Goal: Information Seeking & Learning: Learn about a topic

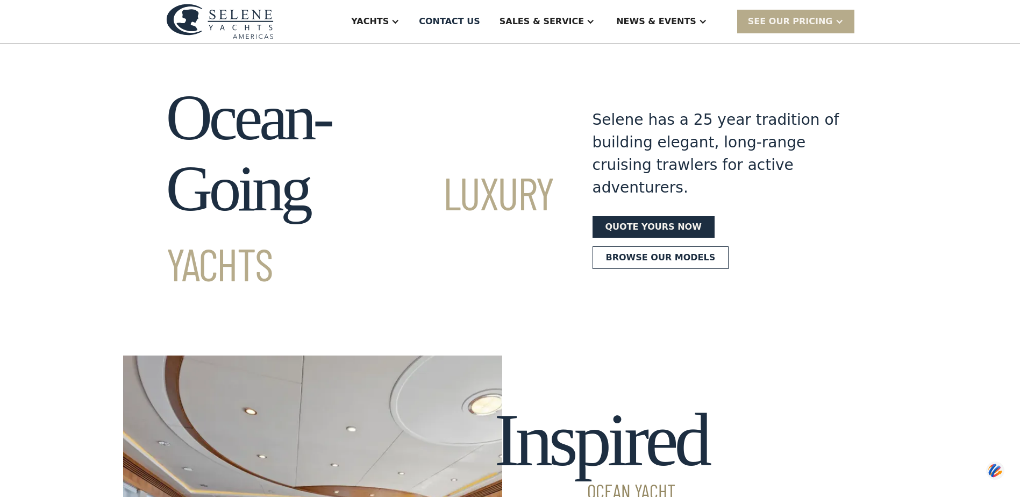
click at [410, 13] on div "Yachts" at bounding box center [375, 21] width 70 height 43
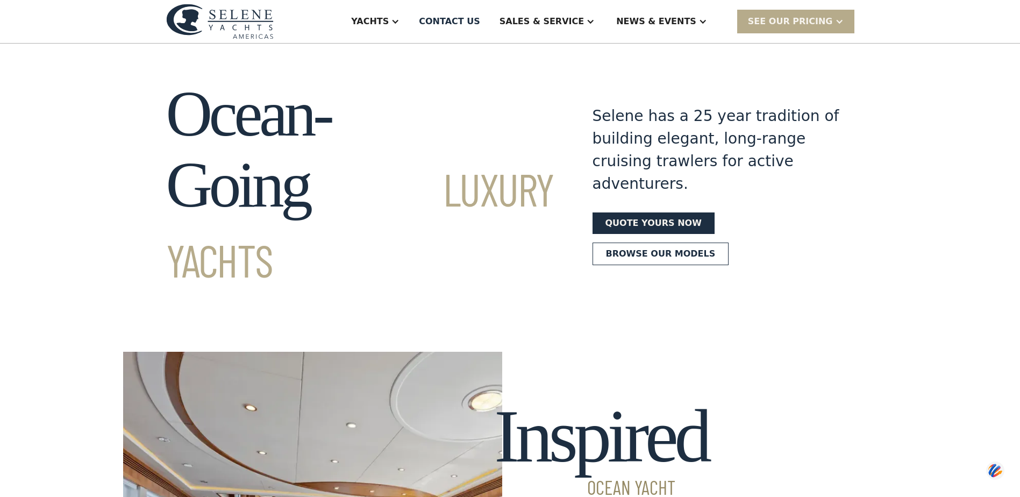
click at [410, 13] on div "Yachts" at bounding box center [375, 21] width 70 height 43
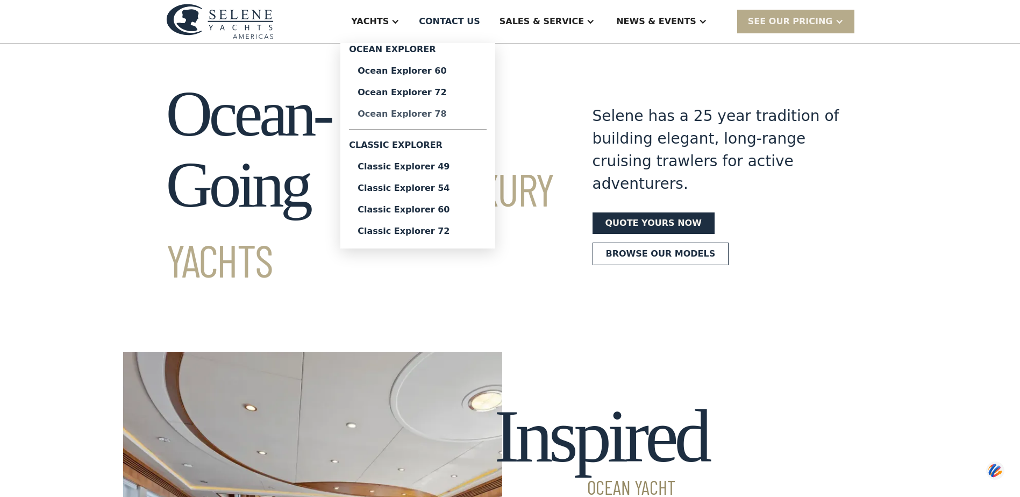
click at [477, 115] on div "Ocean Explorer 78" at bounding box center [418, 114] width 120 height 9
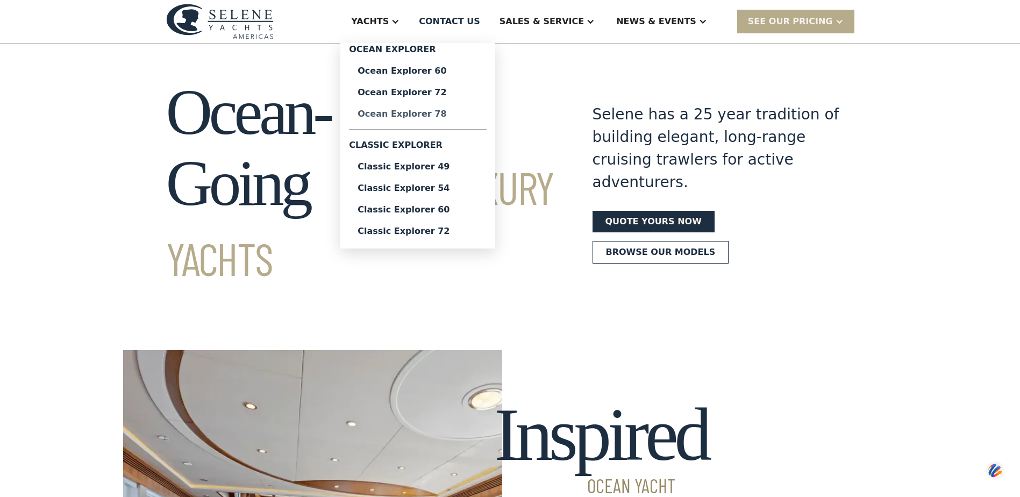
scroll to position [6, 0]
click at [804, 20] on div "SEE Our Pricing" at bounding box center [790, 21] width 85 height 13
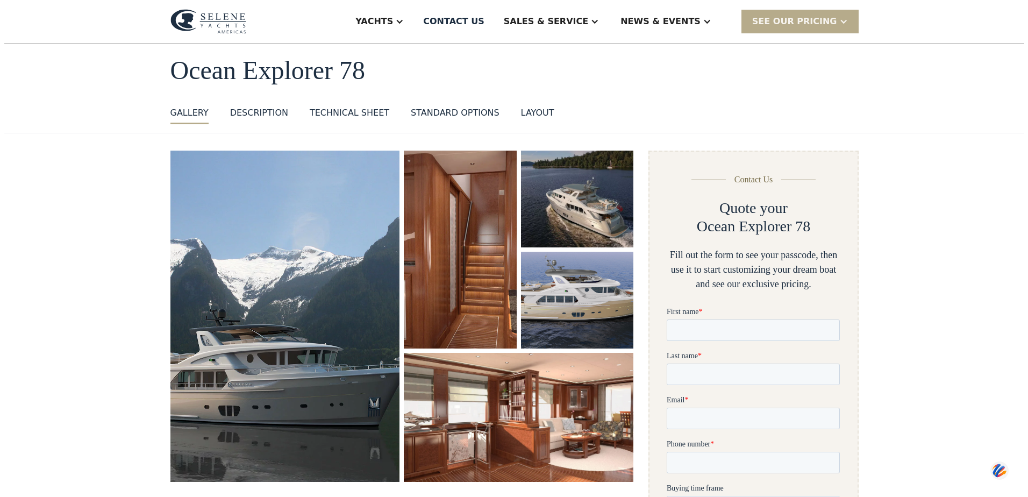
scroll to position [47, 0]
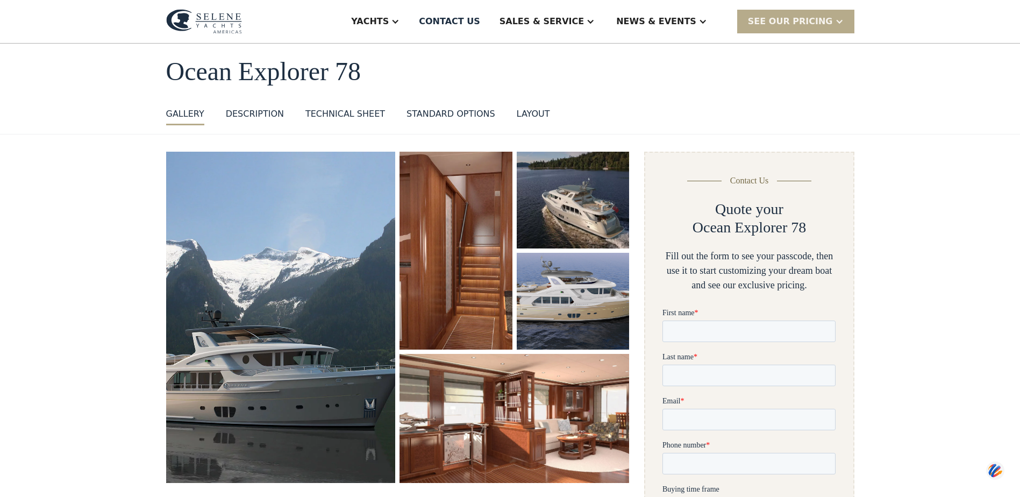
click at [351, 245] on img "open lightbox" at bounding box center [281, 317] width 230 height 331
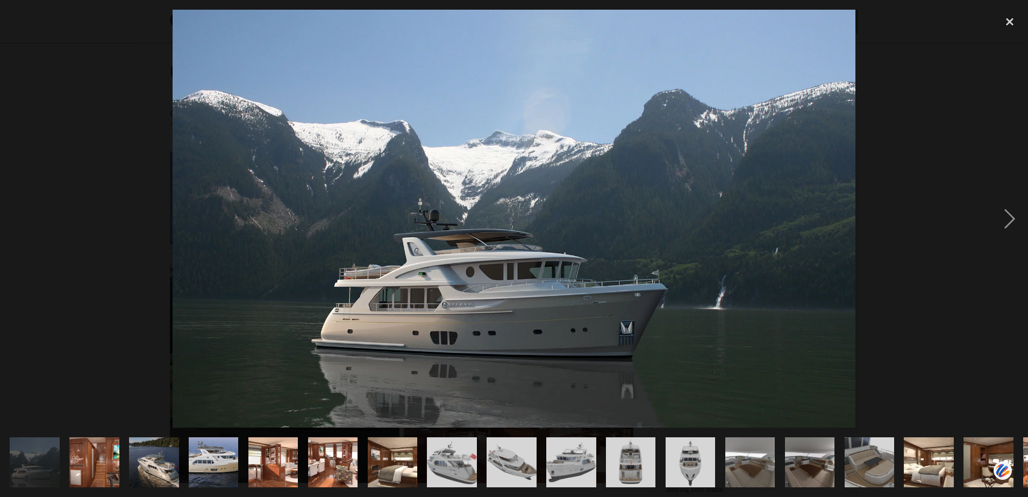
click at [271, 458] on img "show item 5 of 25" at bounding box center [273, 461] width 89 height 49
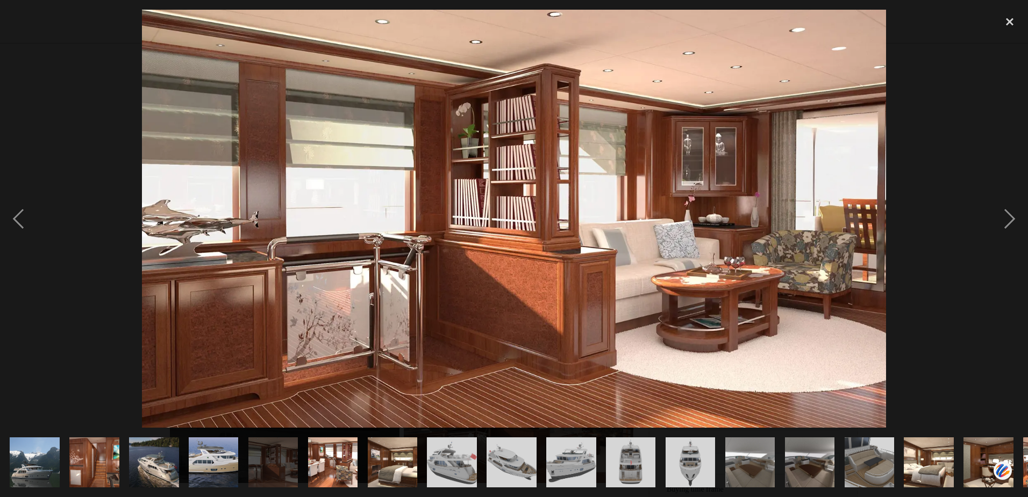
click at [326, 460] on img "show item 6 of 25" at bounding box center [332, 461] width 91 height 49
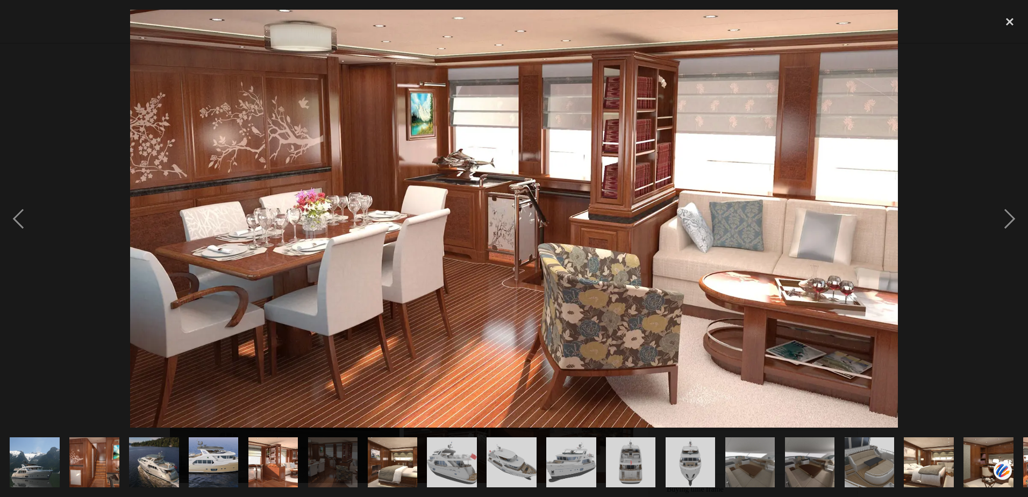
click at [389, 451] on img "show item 7 of 25" at bounding box center [392, 461] width 83 height 49
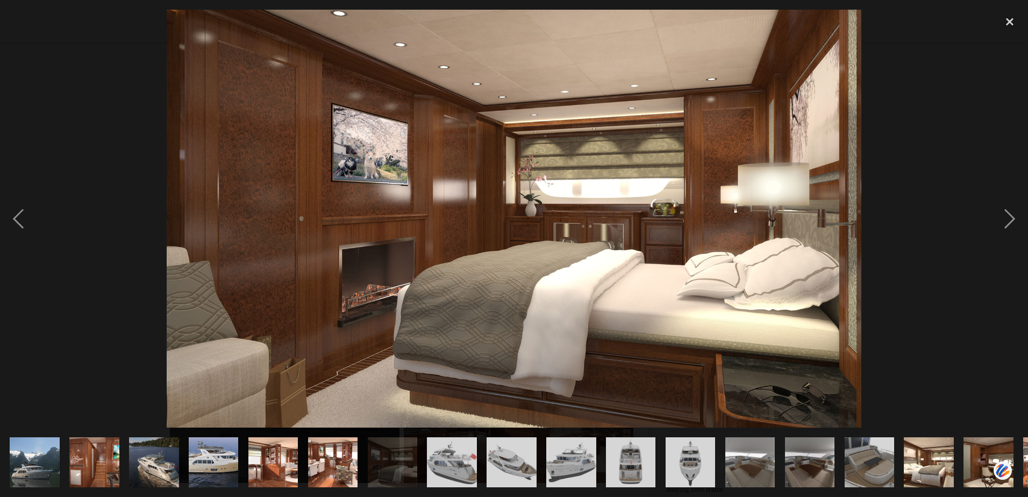
click at [461, 459] on img "show item 8 of 25" at bounding box center [452, 461] width 66 height 49
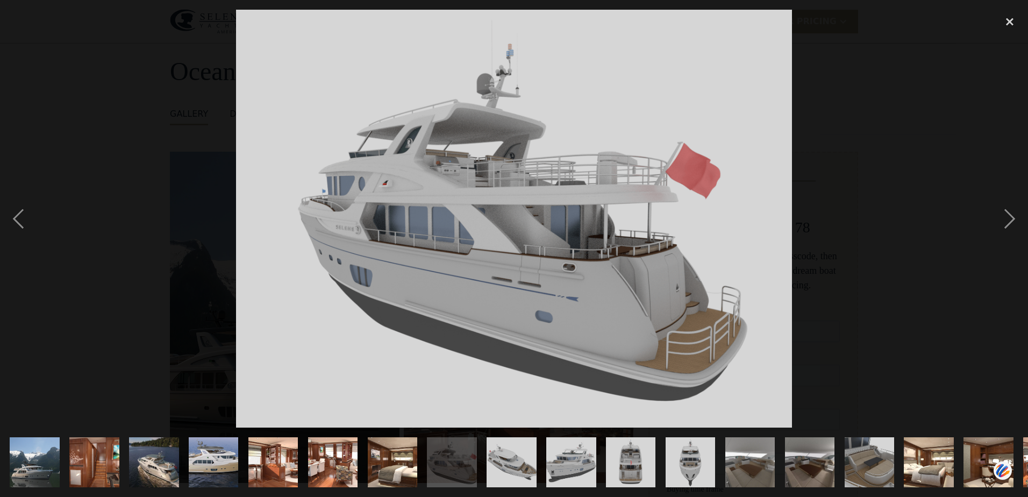
click at [861, 466] on img "show item 15 of 25" at bounding box center [869, 461] width 66 height 49
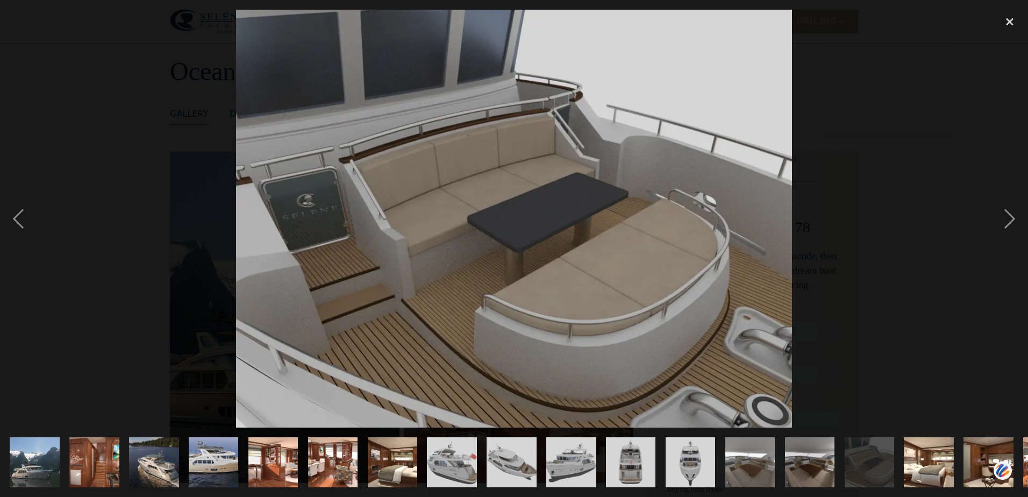
click at [918, 464] on img "show item 16 of 25" at bounding box center [929, 461] width 83 height 49
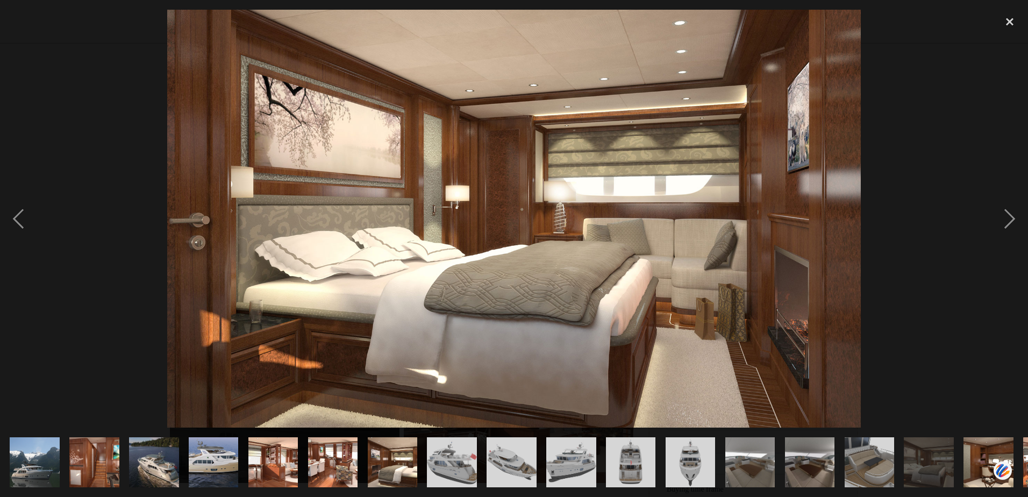
click at [981, 456] on img "show item 17 of 25" at bounding box center [988, 461] width 82 height 49
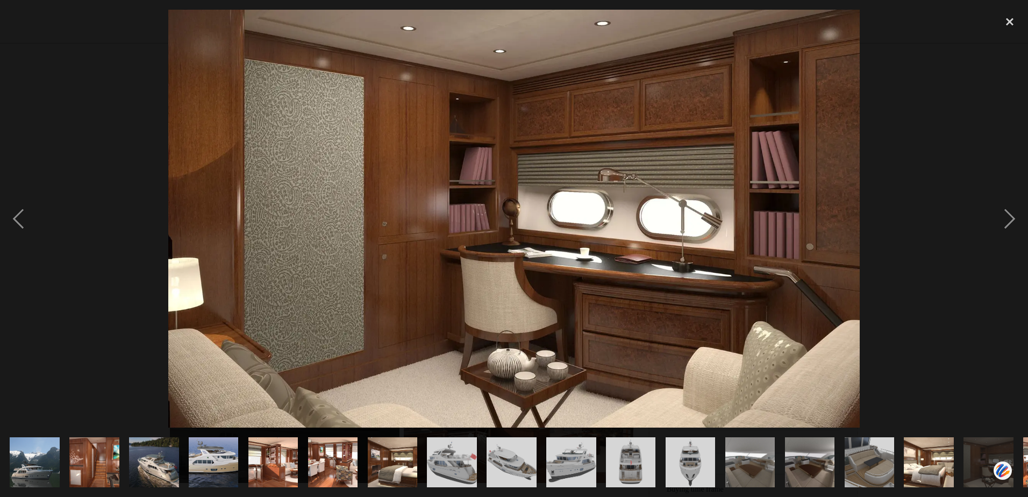
click at [975, 455] on img "show item 17 of 25" at bounding box center [988, 461] width 82 height 49
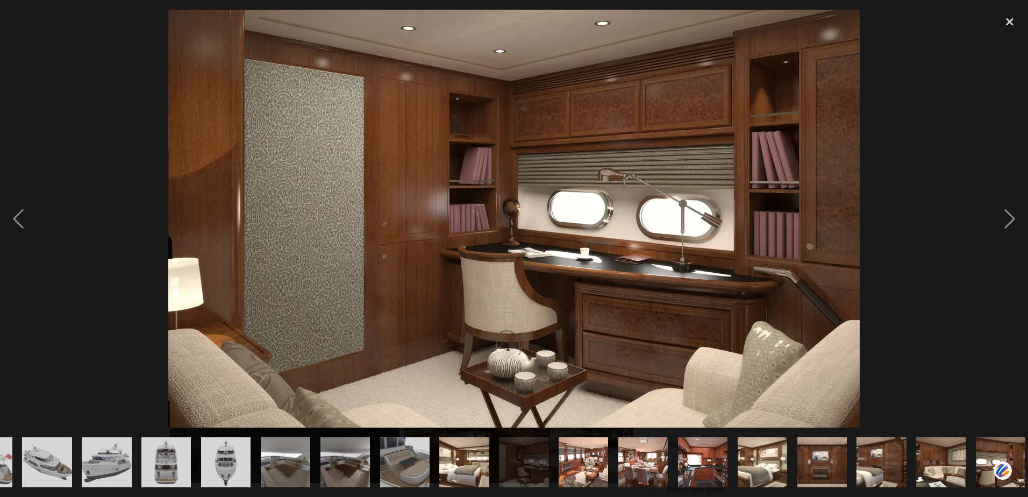
scroll to position [0, 472]
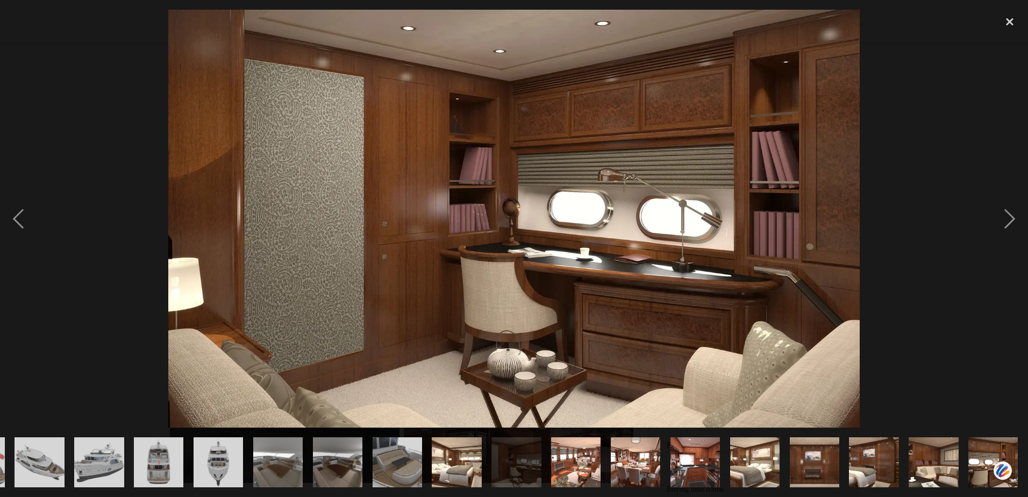
click at [556, 456] on img "show item 18 of 25" at bounding box center [576, 461] width 82 height 49
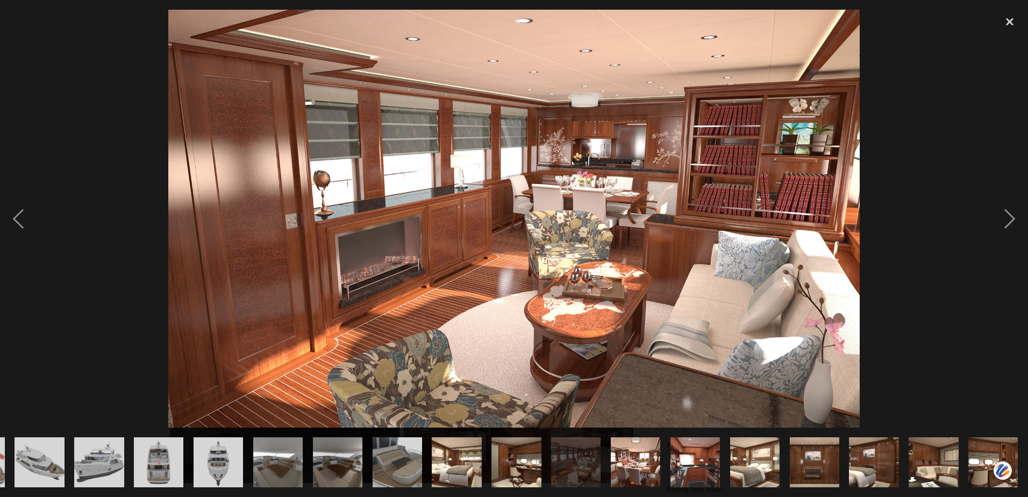
click at [631, 465] on img "show item 19 of 25" at bounding box center [636, 461] width 70 height 49
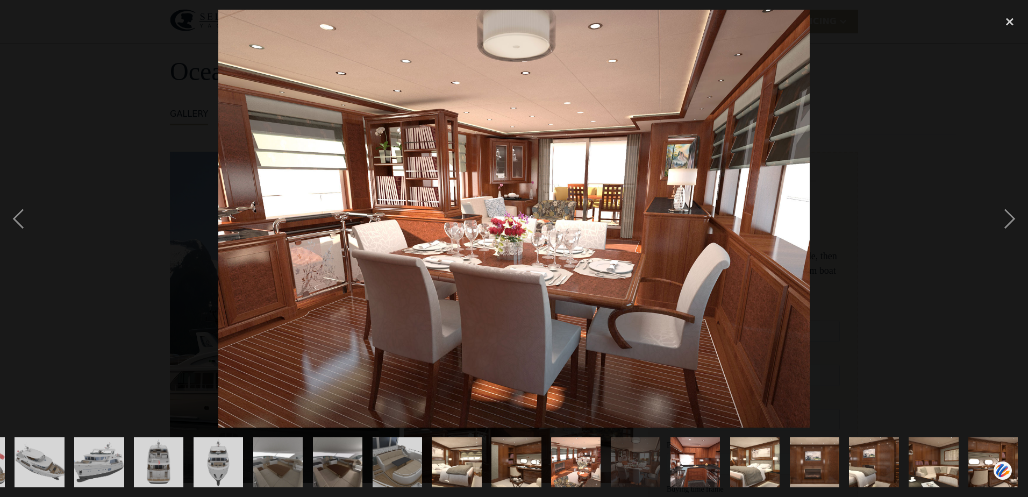
click at [516, 464] on img "show item 17 of 25" at bounding box center [516, 461] width 82 height 49
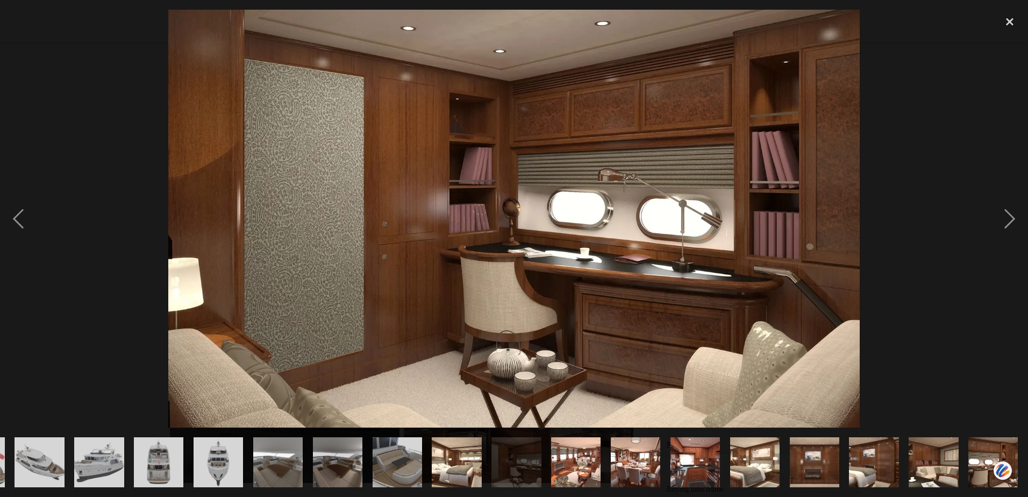
click at [581, 485] on div "show item 18 of 25" at bounding box center [576, 461] width 60 height 69
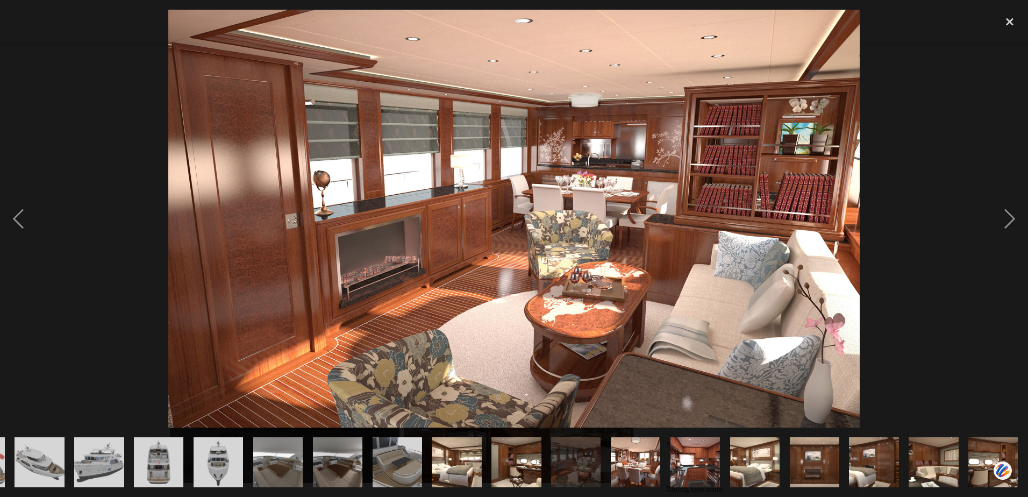
click at [624, 464] on img "show item 19 of 25" at bounding box center [636, 461] width 70 height 49
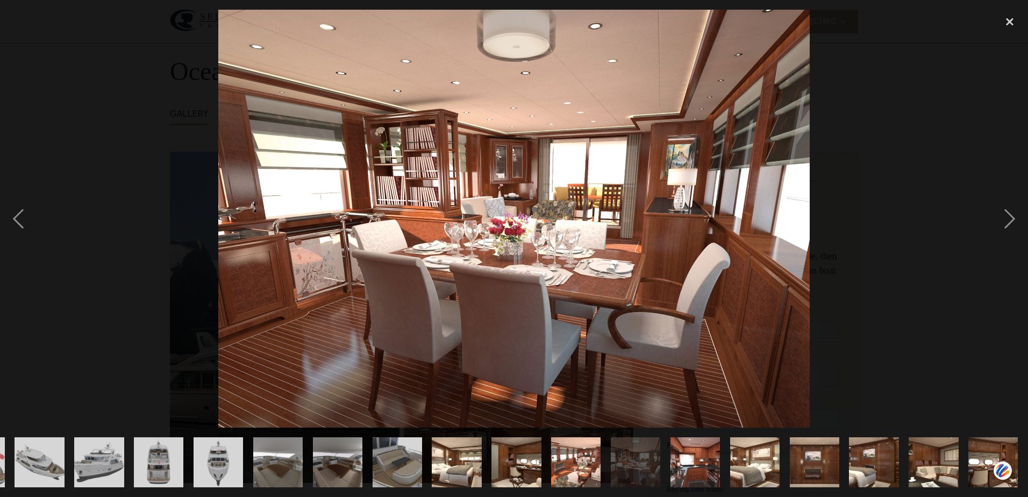
click at [683, 476] on img "show item 20 of 25" at bounding box center [695, 461] width 82 height 49
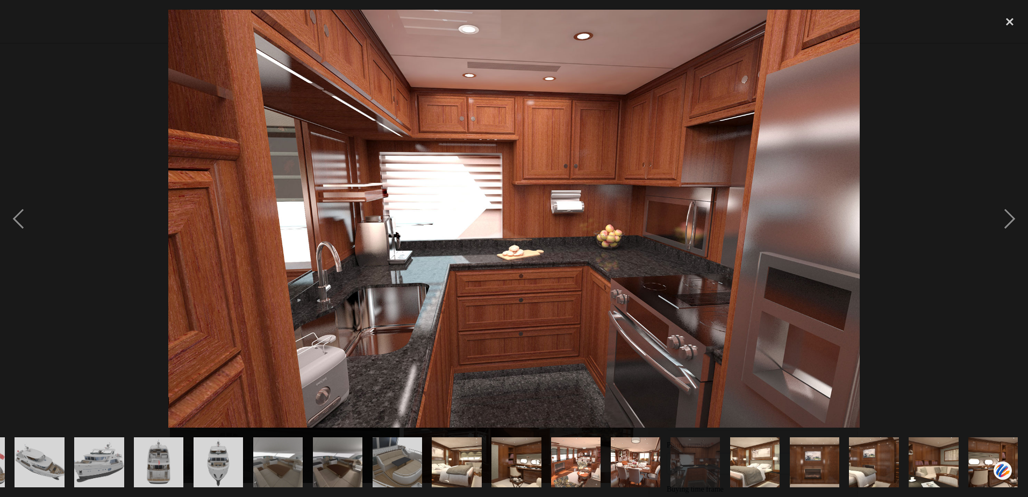
click at [757, 458] on img "show item 21 of 25" at bounding box center [754, 461] width 82 height 49
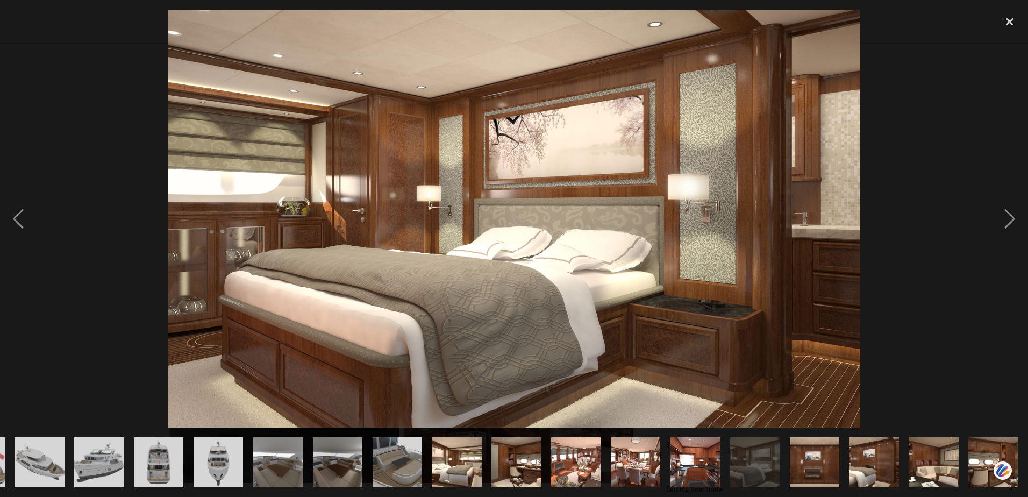
click at [824, 453] on img "show item 22 of 25" at bounding box center [814, 461] width 131 height 49
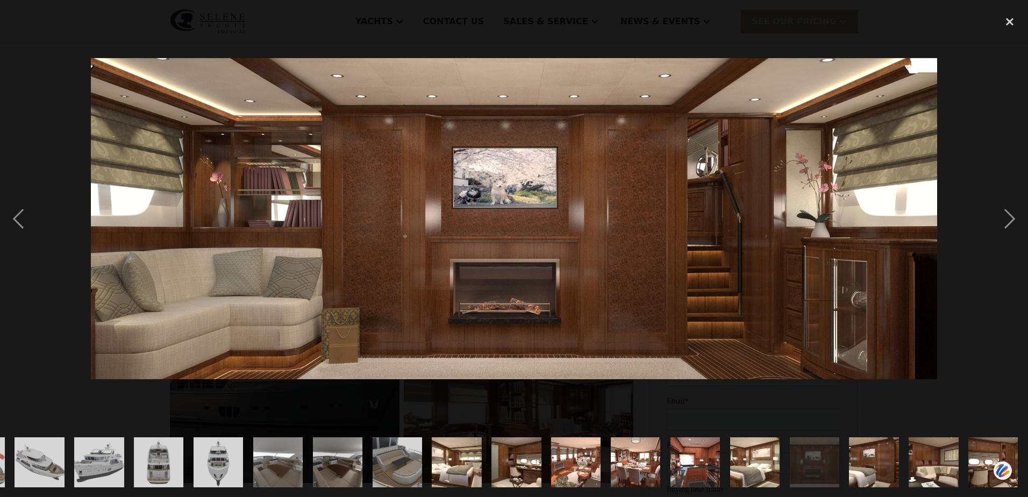
click at [874, 461] on img "show item 23 of 25" at bounding box center [874, 461] width 82 height 49
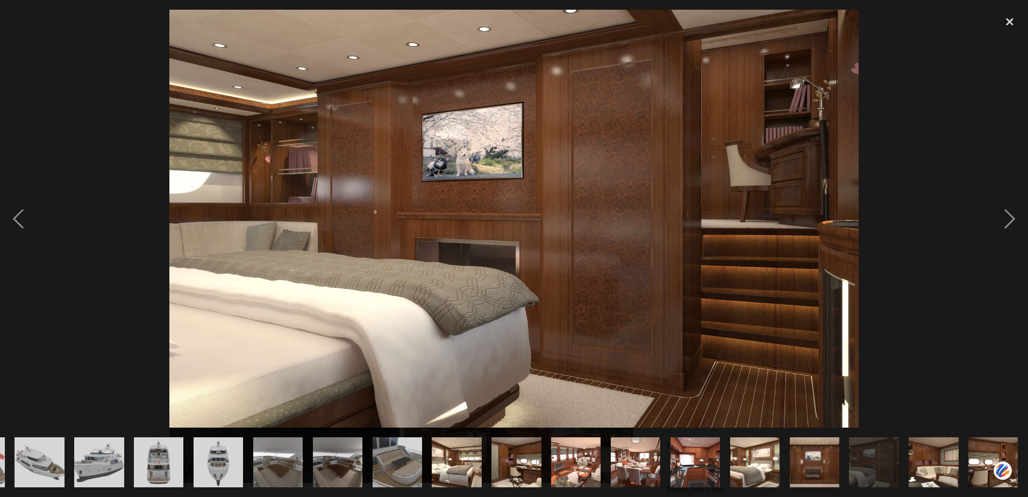
click at [924, 447] on img "show item 24 of 25" at bounding box center [933, 461] width 82 height 49
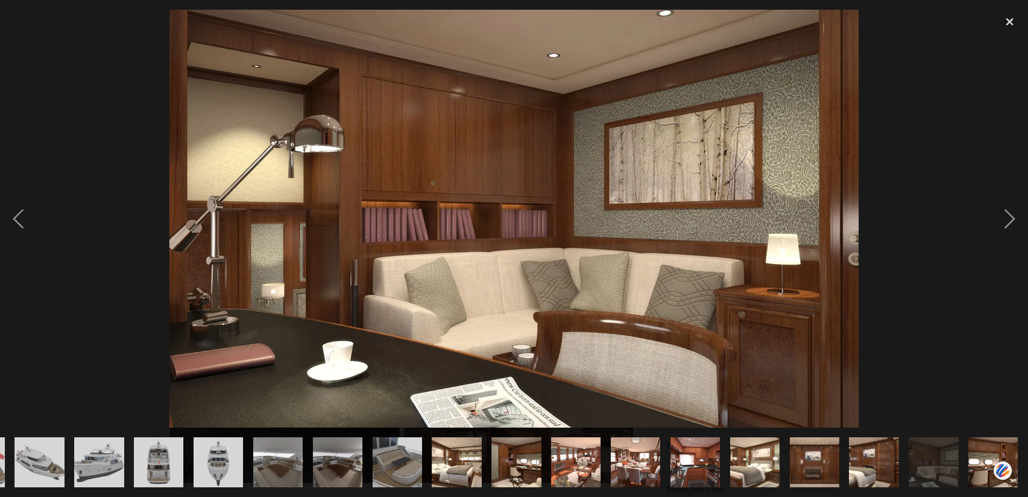
click at [991, 458] on img "show item 25 of 25" at bounding box center [993, 461] width 82 height 49
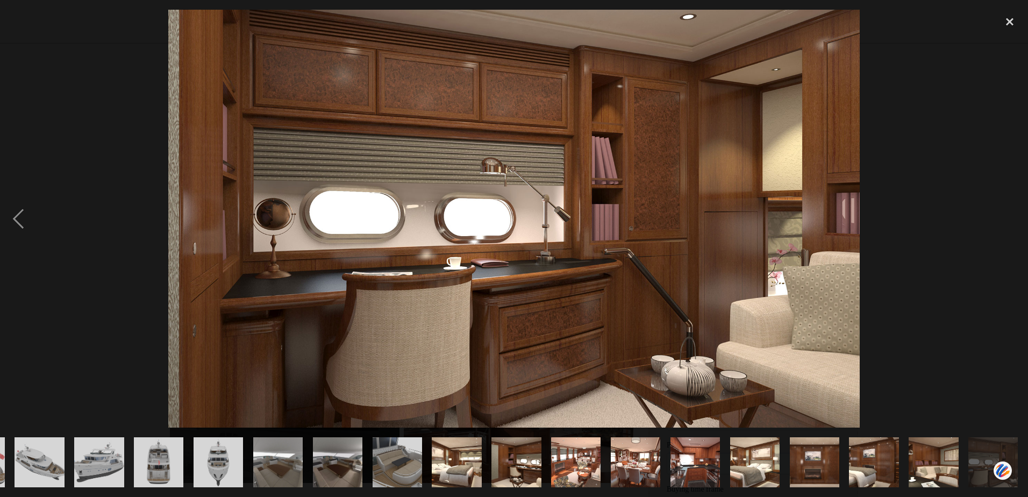
click at [277, 469] on img "show item 13 of 25" at bounding box center [278, 461] width 66 height 49
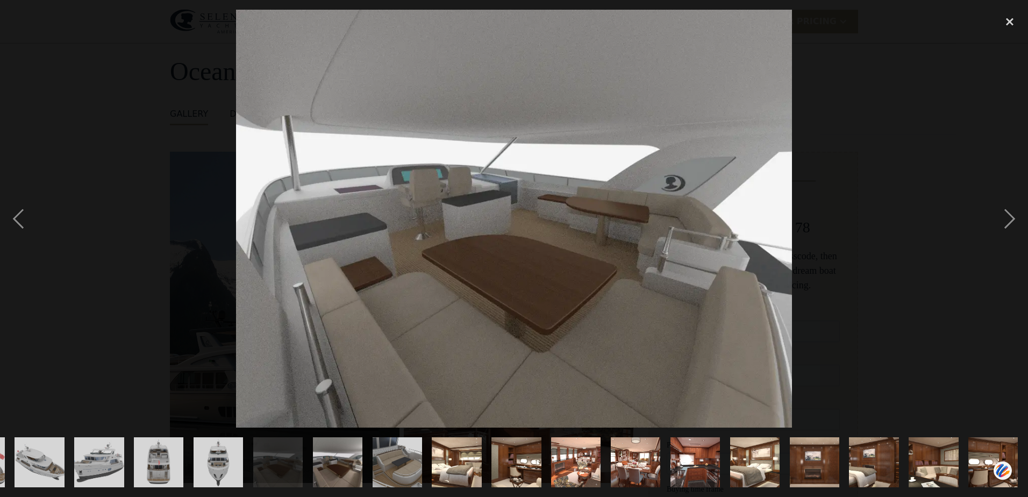
click at [326, 449] on img "show item 14 of 25" at bounding box center [337, 461] width 66 height 49
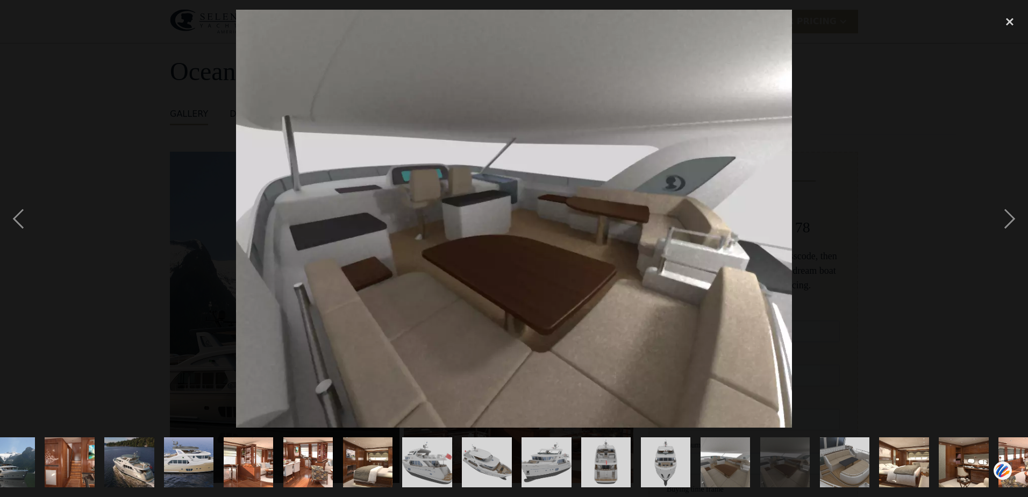
scroll to position [0, 0]
